Goal: Task Accomplishment & Management: Manage account settings

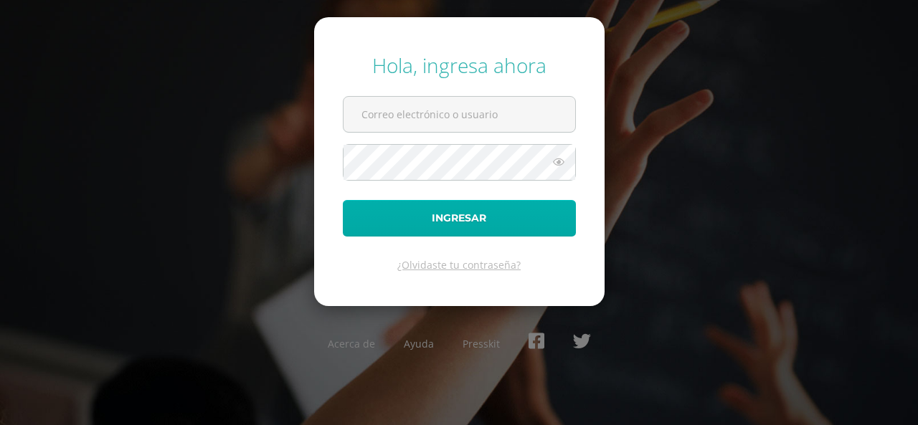
type input "[EMAIL_ADDRESS][DOMAIN_NAME]"
click at [456, 230] on button "Ingresar" at bounding box center [459, 218] width 233 height 37
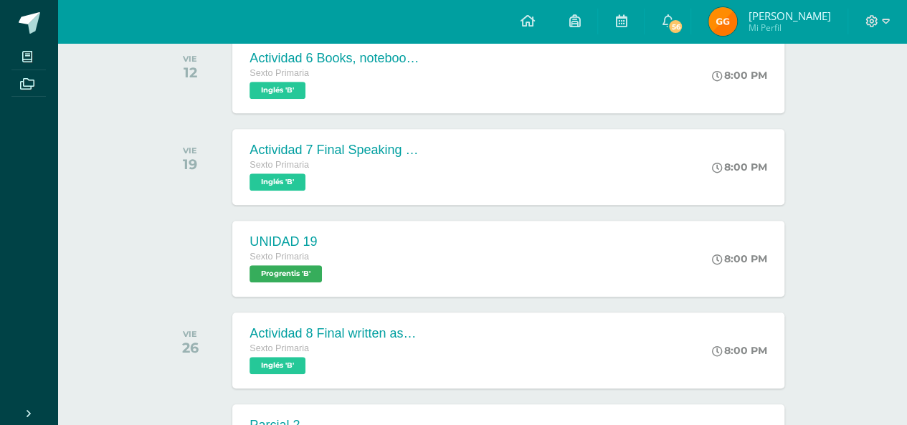
scroll to position [344, 0]
